Goal: Information Seeking & Learning: Learn about a topic

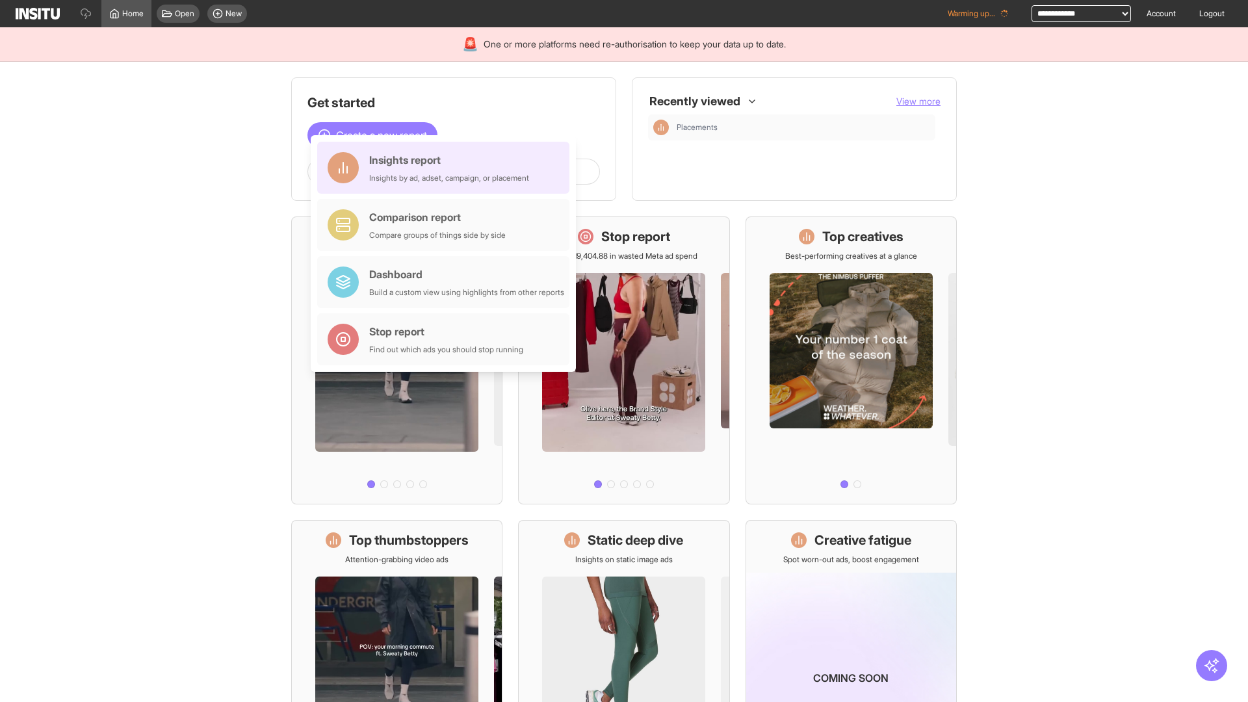
click at [447, 168] on div "Insights report Insights by ad, adset, campaign, or placement" at bounding box center [449, 167] width 160 height 31
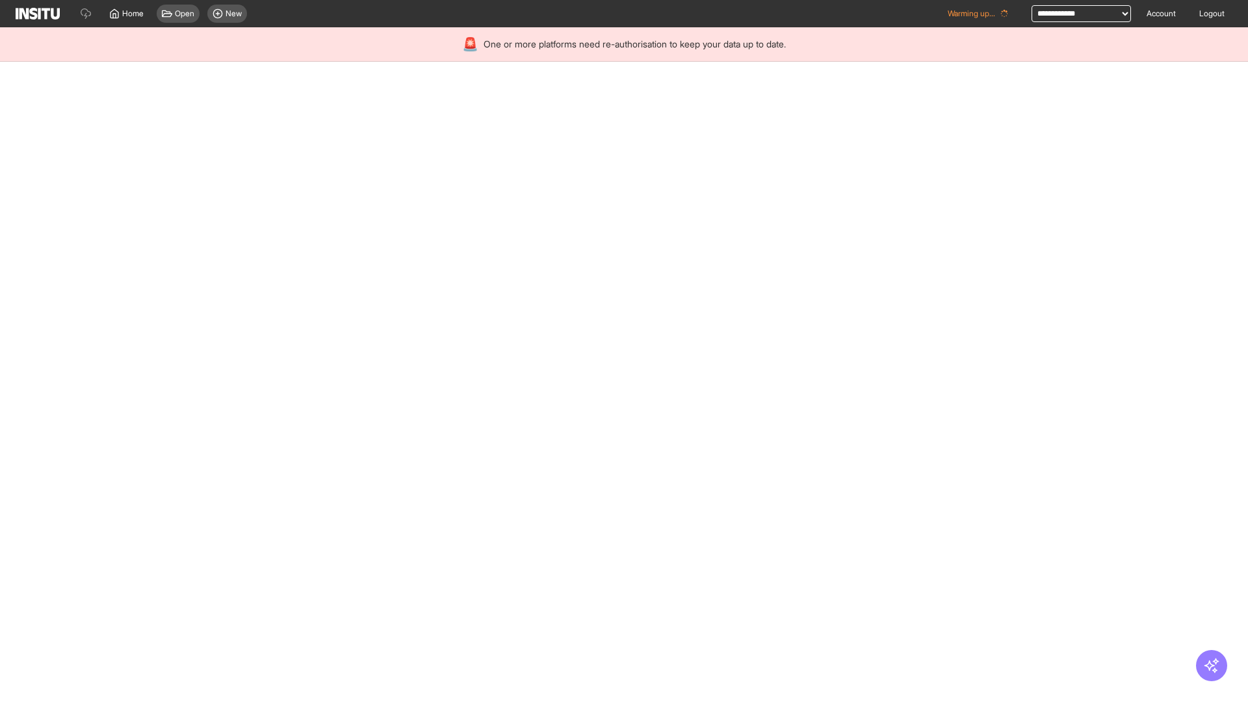
select select "**"
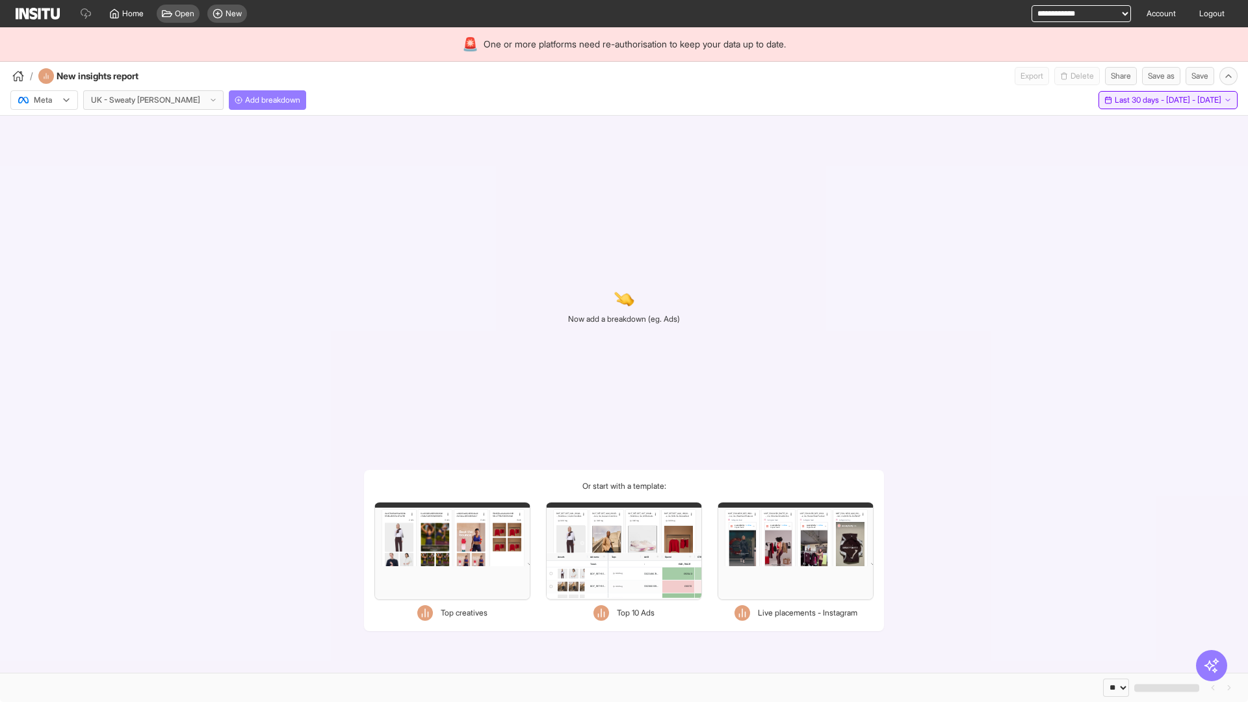
click at [1139, 100] on span "Last 30 days - [DATE] - [DATE]" at bounding box center [1168, 100] width 107 height 10
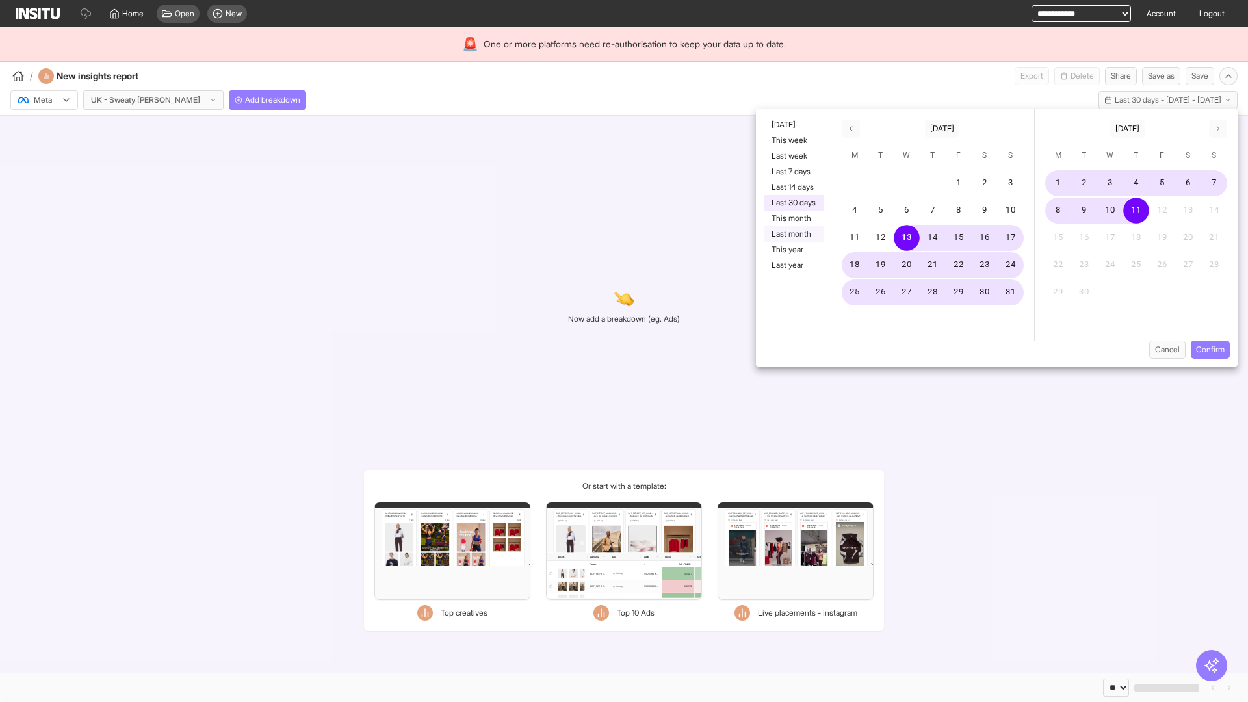
click at [793, 234] on button "Last month" at bounding box center [794, 234] width 60 height 16
